Goal: Use online tool/utility: Utilize a website feature to perform a specific function

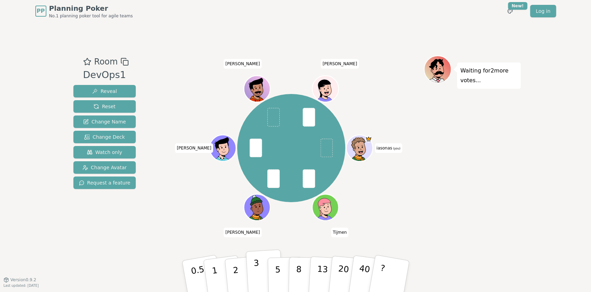
click at [256, 270] on p "3" at bounding box center [257, 277] width 8 height 38
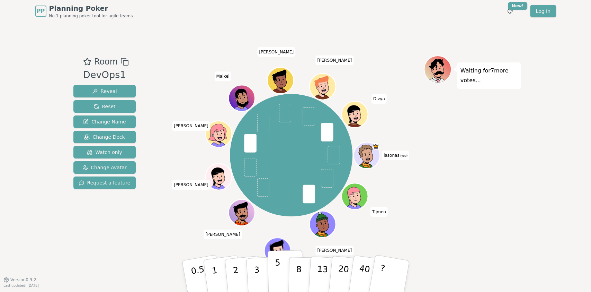
click at [275, 262] on p "5" at bounding box center [278, 275] width 6 height 37
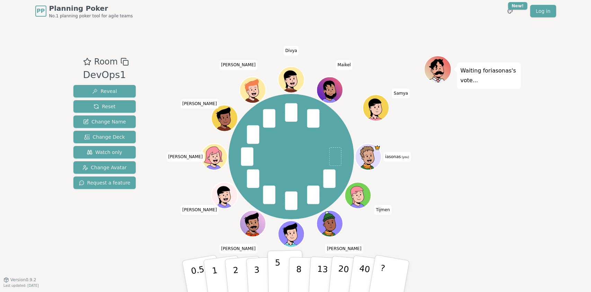
click at [283, 275] on button "5" at bounding box center [285, 276] width 36 height 53
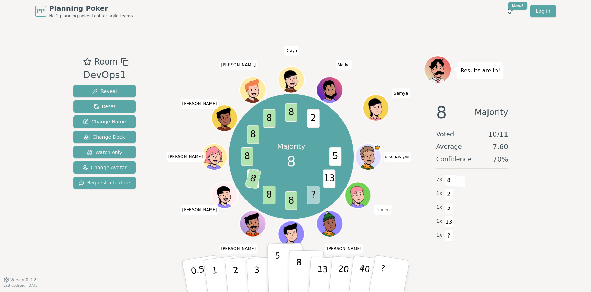
click at [297, 266] on p "8" at bounding box center [298, 275] width 6 height 37
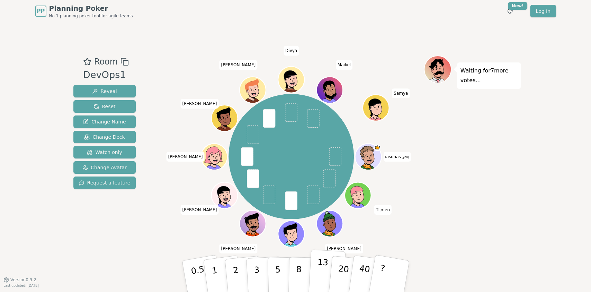
click at [326, 267] on p "13" at bounding box center [322, 276] width 13 height 38
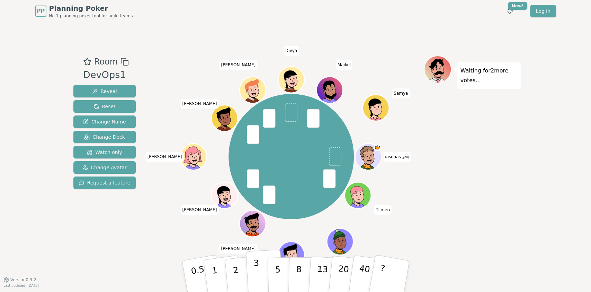
click at [258, 269] on p "3" at bounding box center [257, 277] width 8 height 38
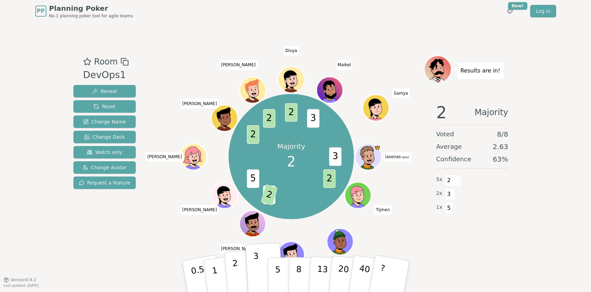
click at [235, 270] on p "2" at bounding box center [236, 277] width 9 height 38
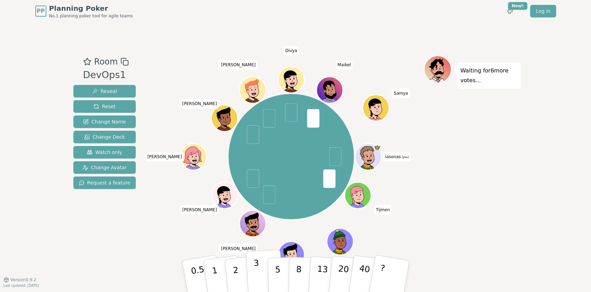
click at [254, 271] on p "3" at bounding box center [257, 277] width 8 height 38
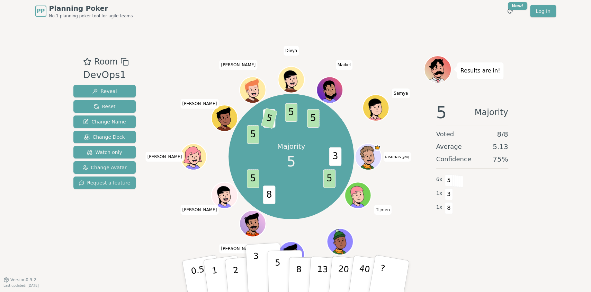
click at [279, 266] on p "5" at bounding box center [278, 275] width 6 height 37
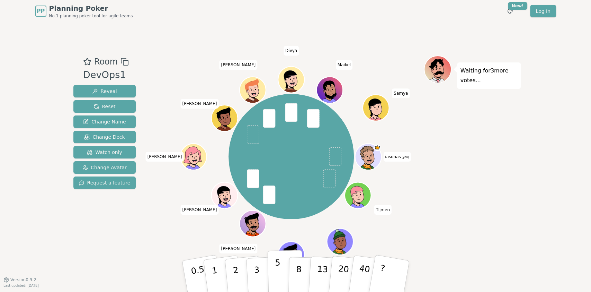
click at [277, 270] on p "5" at bounding box center [278, 275] width 6 height 37
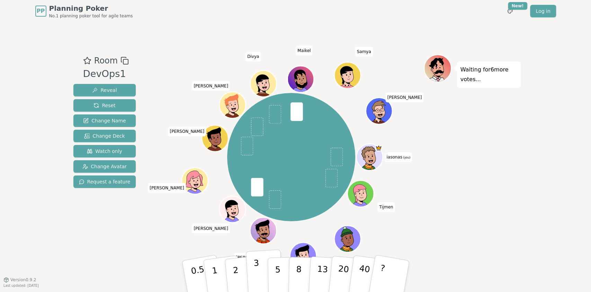
click at [254, 265] on p "3" at bounding box center [257, 277] width 8 height 38
click at [255, 262] on p "3" at bounding box center [257, 277] width 8 height 38
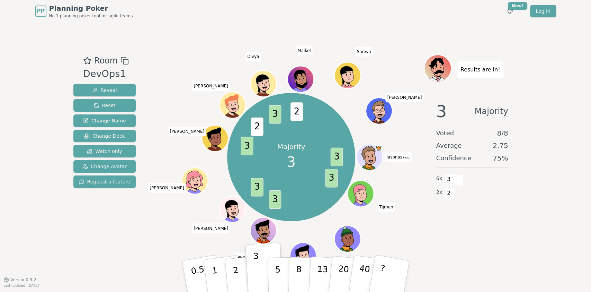
click at [210, 228] on span "[PERSON_NAME]" at bounding box center [211, 228] width 38 height 10
click at [167, 188] on span "[PERSON_NAME]" at bounding box center [167, 188] width 38 height 10
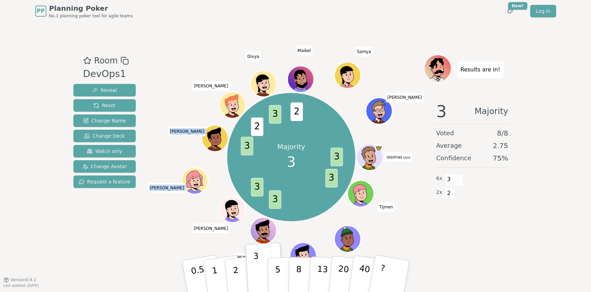
drag, startPoint x: 167, startPoint y: 188, endPoint x: 186, endPoint y: 130, distance: 61.1
click at [227, 130] on div "Majority 3 3 3 3 3 3 2 3 2 iasonas (you) Tijmen [PERSON_NAME] [PERSON_NAME] [PE…" at bounding box center [291, 157] width 128 height 128
click at [186, 130] on span "[PERSON_NAME]" at bounding box center [187, 131] width 38 height 10
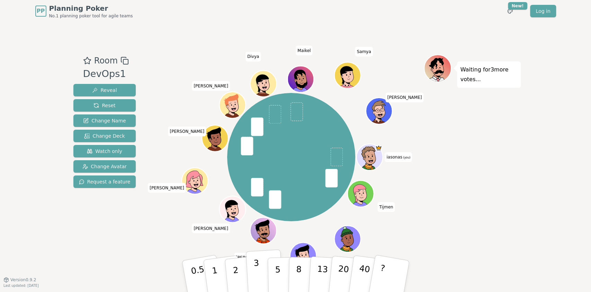
click at [258, 268] on p "3" at bounding box center [257, 277] width 8 height 38
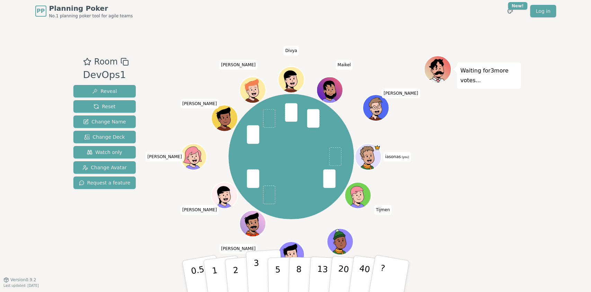
click at [255, 273] on p "3" at bounding box center [257, 277] width 8 height 38
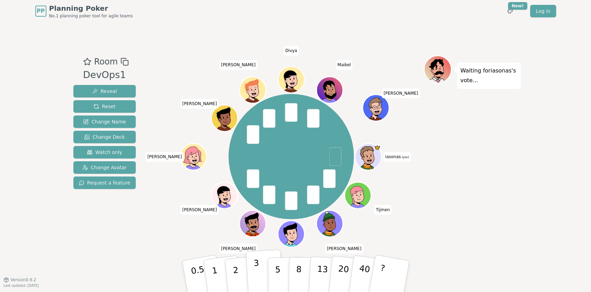
click at [250, 272] on button "3" at bounding box center [265, 276] width 38 height 54
